Goal: Information Seeking & Learning: Learn about a topic

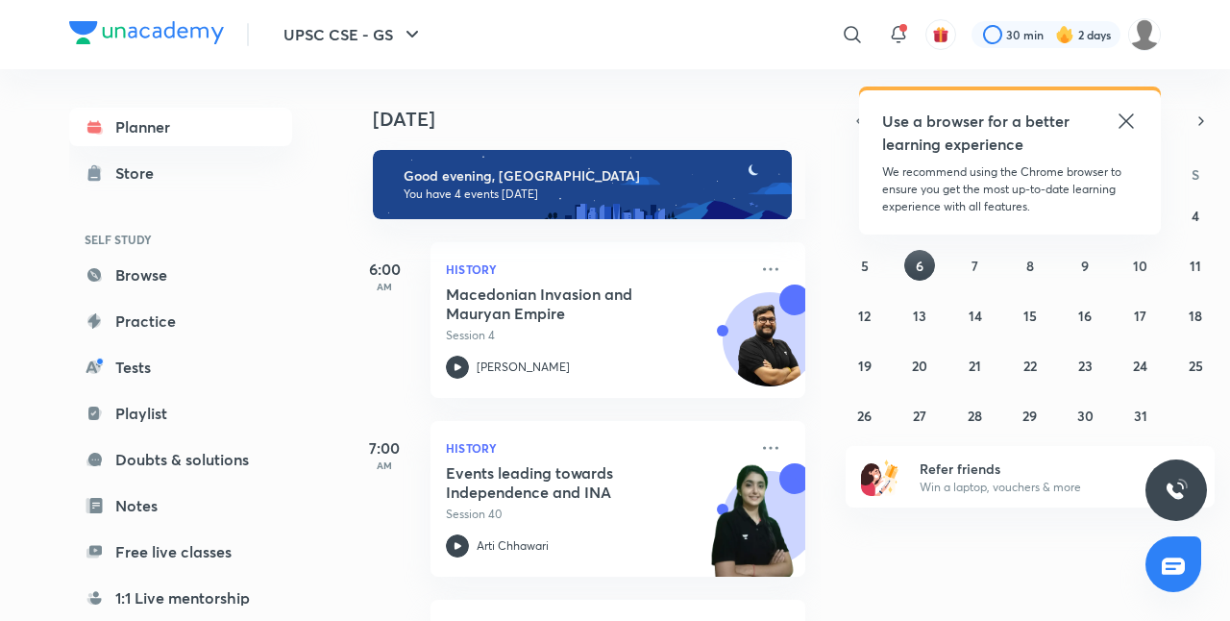
click at [1128, 115] on icon at bounding box center [1125, 121] width 23 height 23
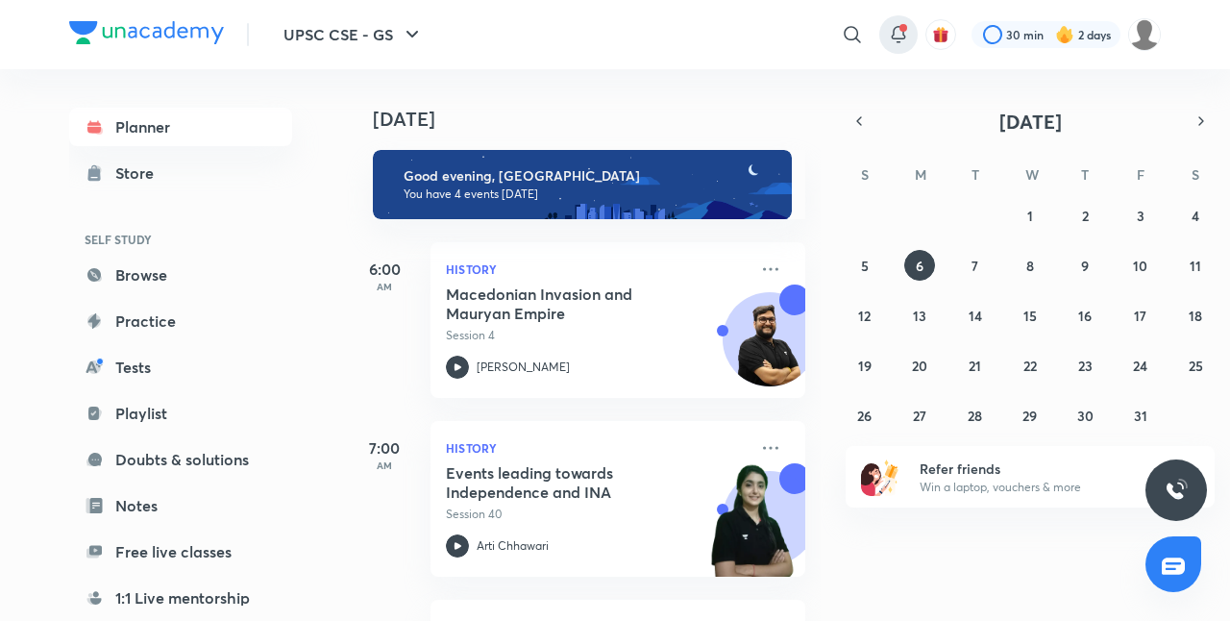
click at [901, 30] on span at bounding box center [903, 28] width 8 height 8
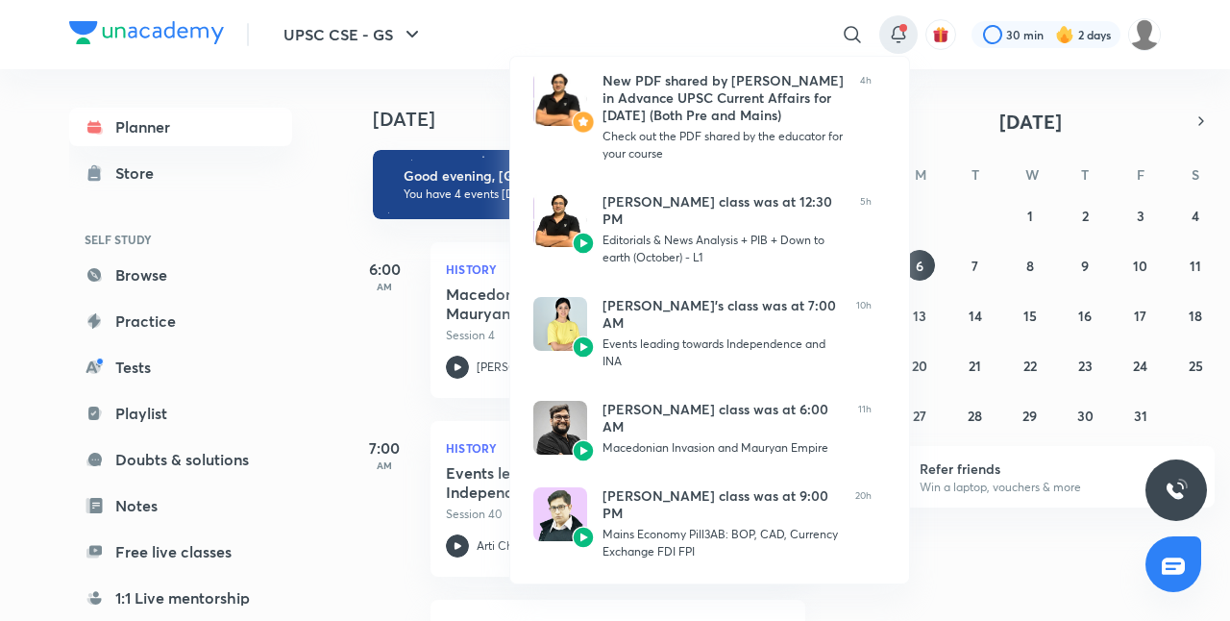
click at [483, 108] on div at bounding box center [615, 310] width 1230 height 621
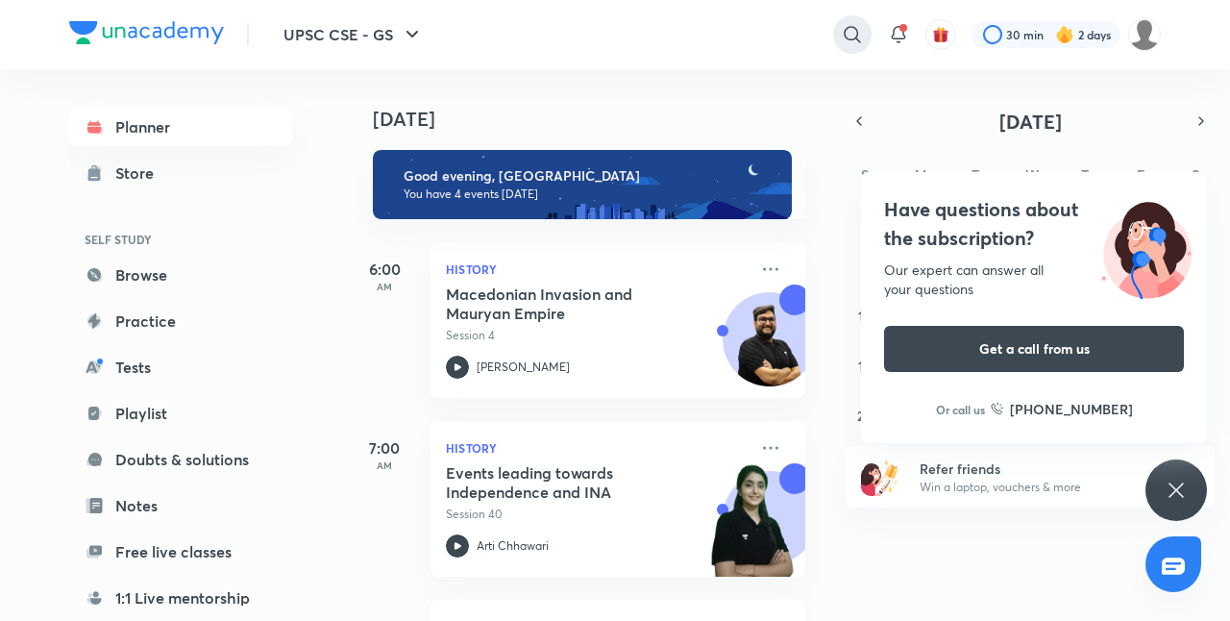
click at [843, 26] on icon at bounding box center [852, 34] width 23 height 23
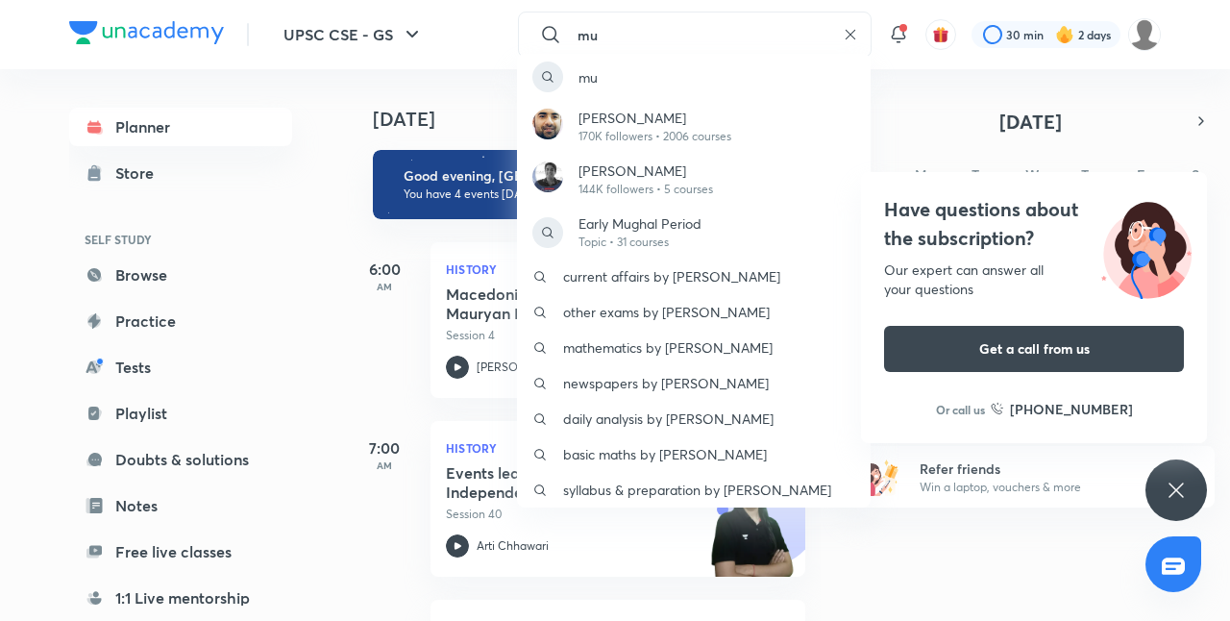
type input "m"
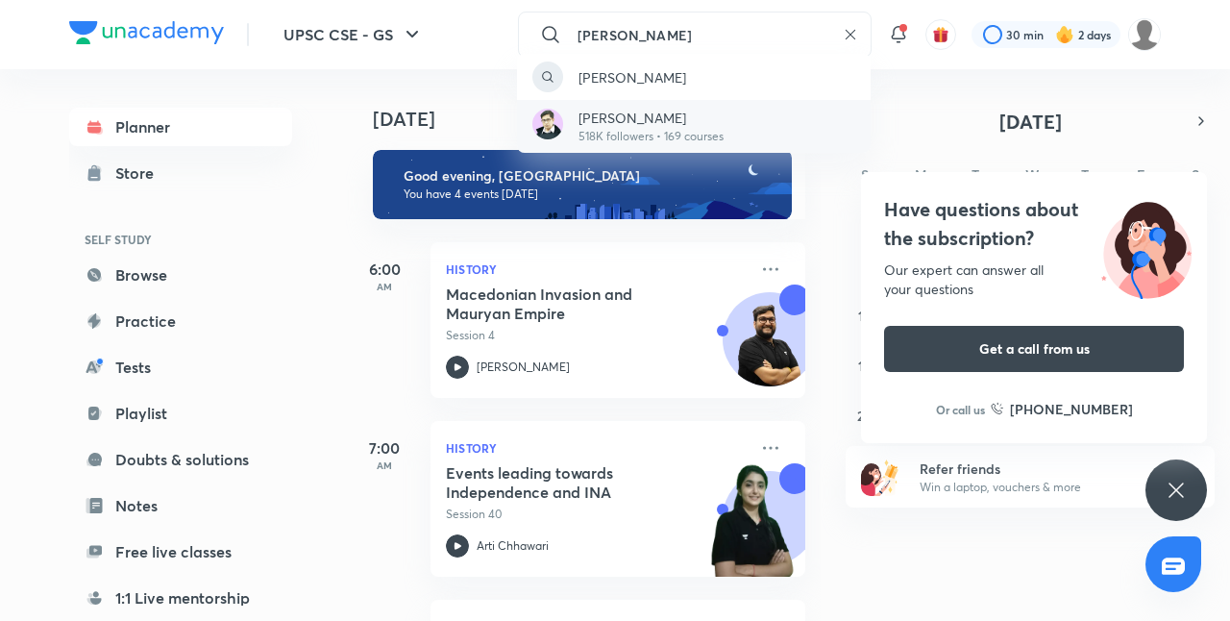
type input "[PERSON_NAME]"
click at [647, 125] on p "[PERSON_NAME]" at bounding box center [650, 118] width 145 height 20
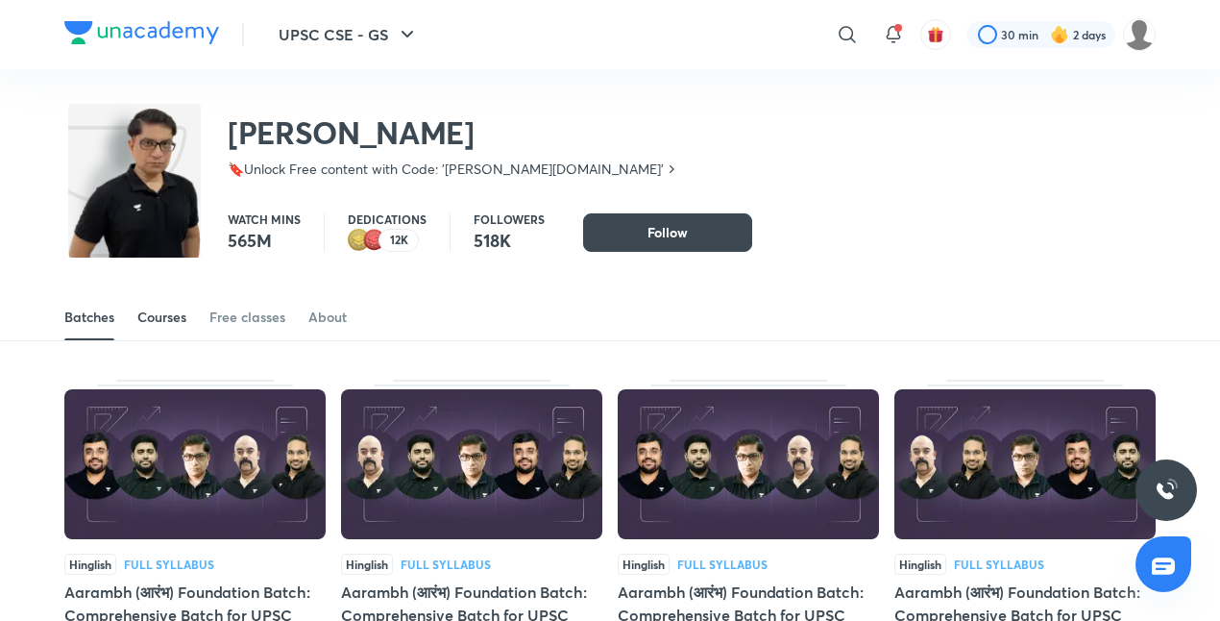
click at [144, 326] on div "Courses" at bounding box center [161, 316] width 49 height 19
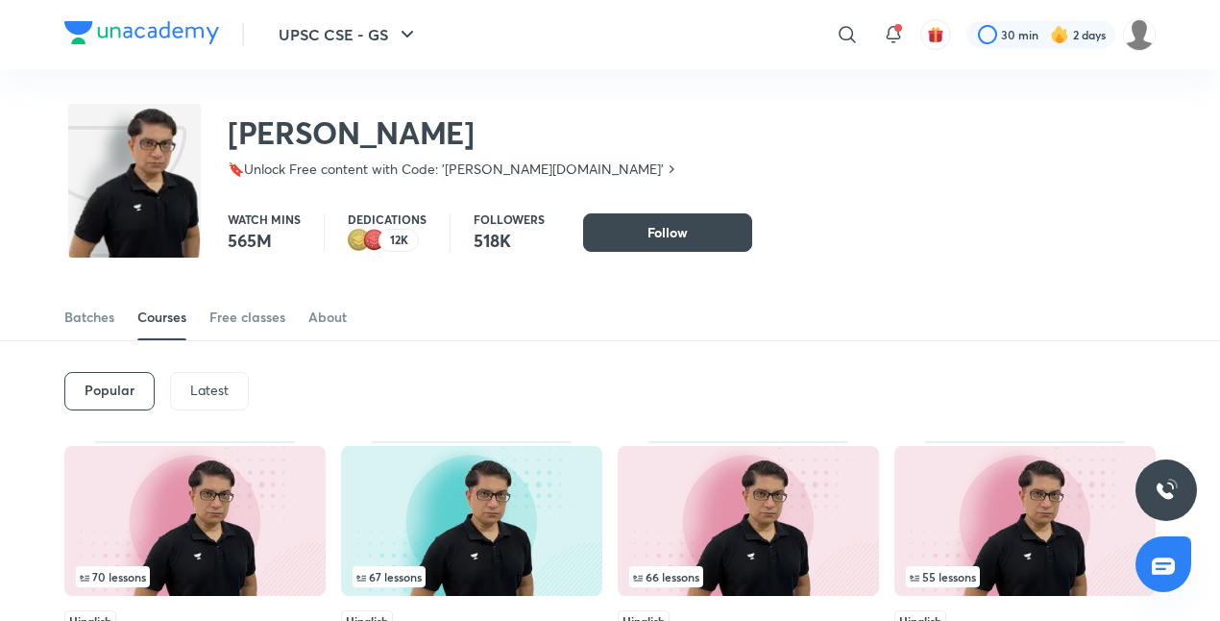
click at [213, 390] on p "Latest" at bounding box center [209, 389] width 38 height 15
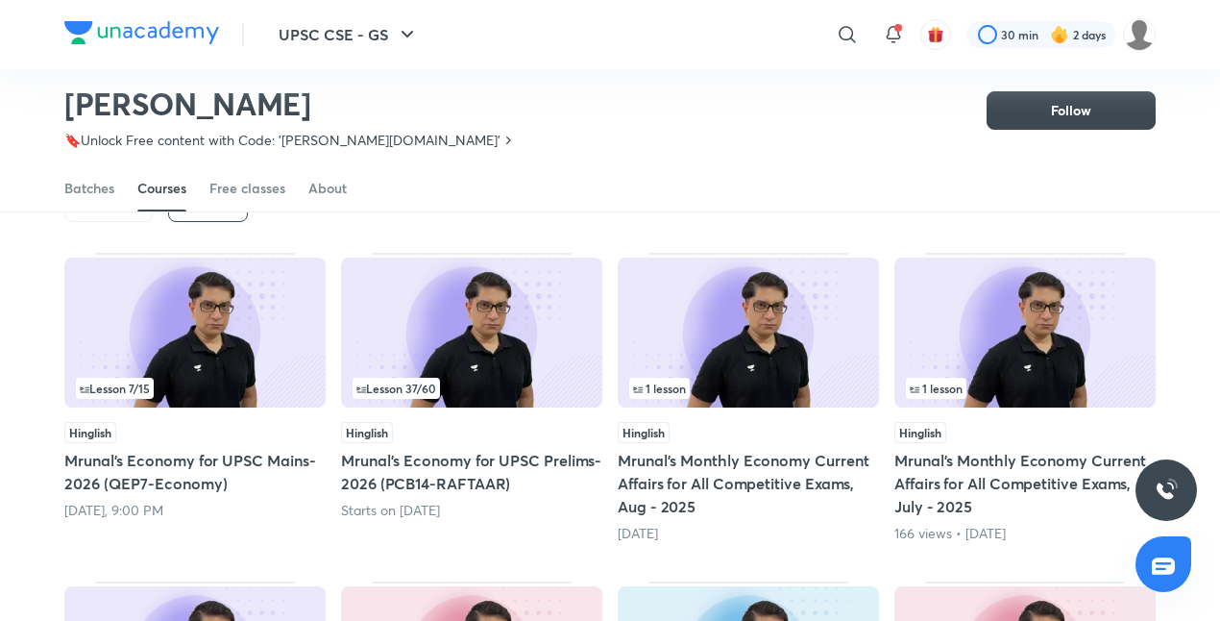
scroll to position [129, 0]
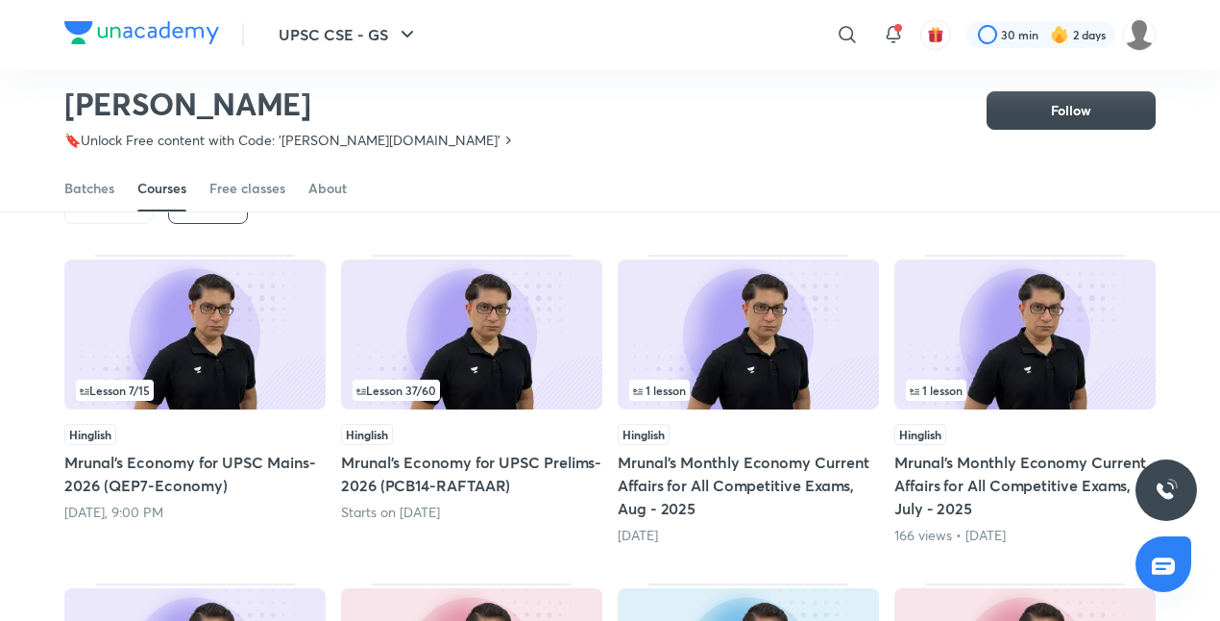
click at [486, 315] on img at bounding box center [471, 334] width 261 height 150
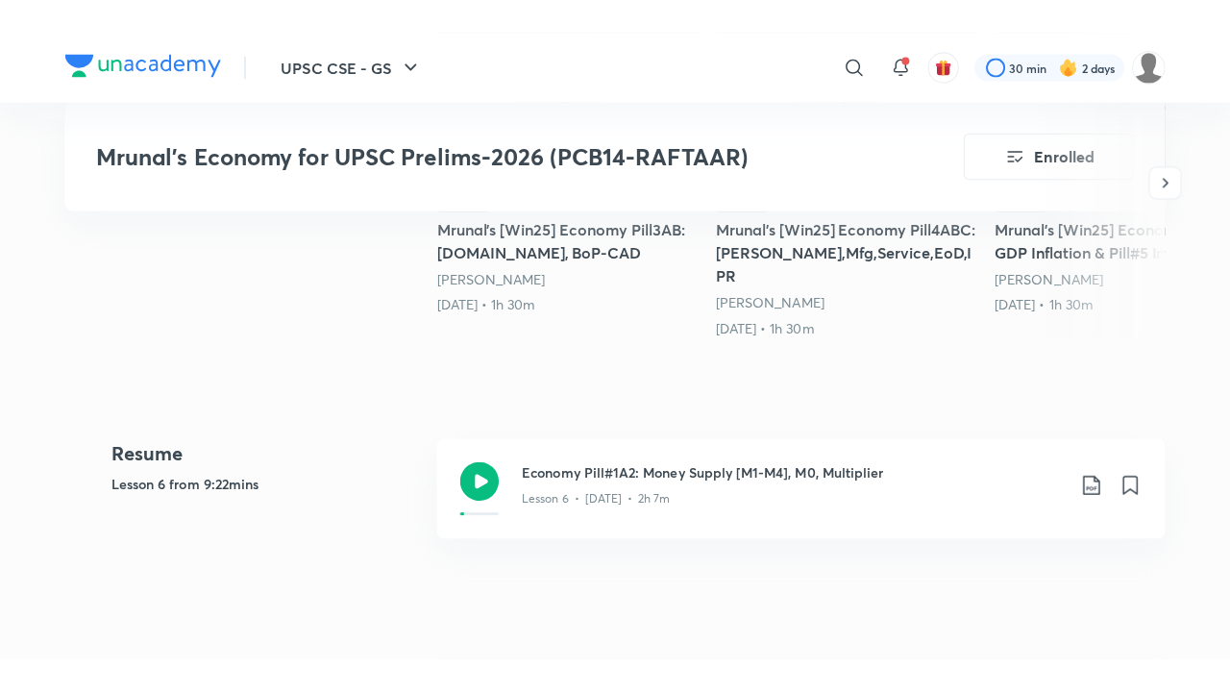
scroll to position [769, 0]
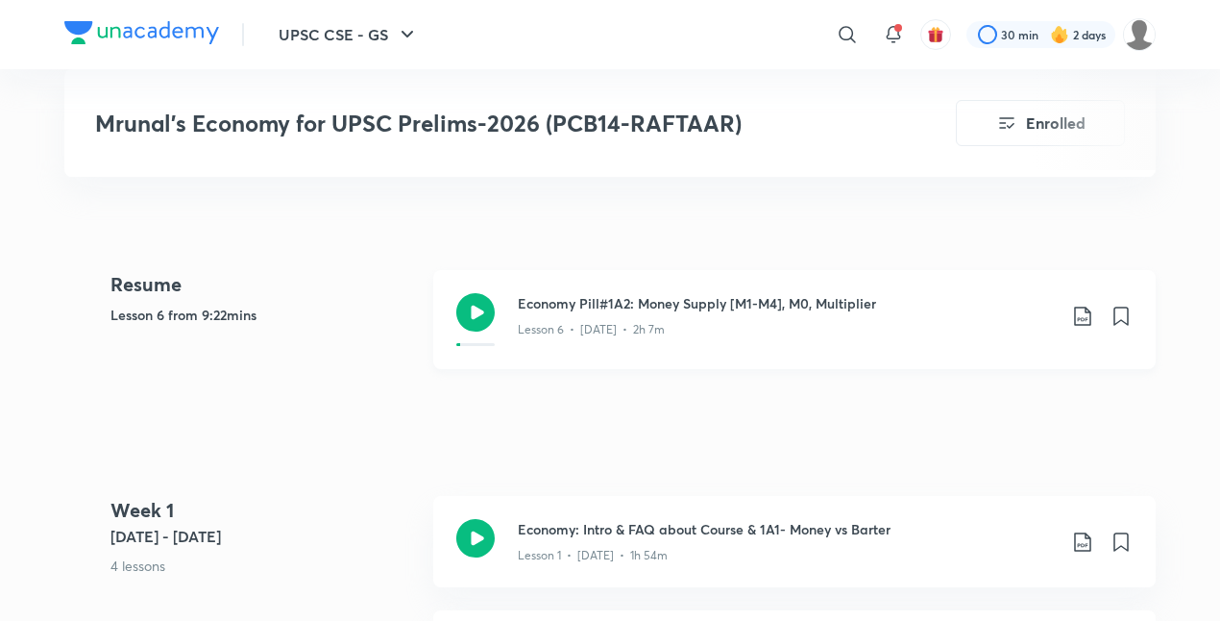
click at [567, 300] on h3 "Economy Pill#1A2: Money Supply [M1-M4], M0, Multiplier" at bounding box center [787, 303] width 538 height 20
